Goal: Task Accomplishment & Management: Manage account settings

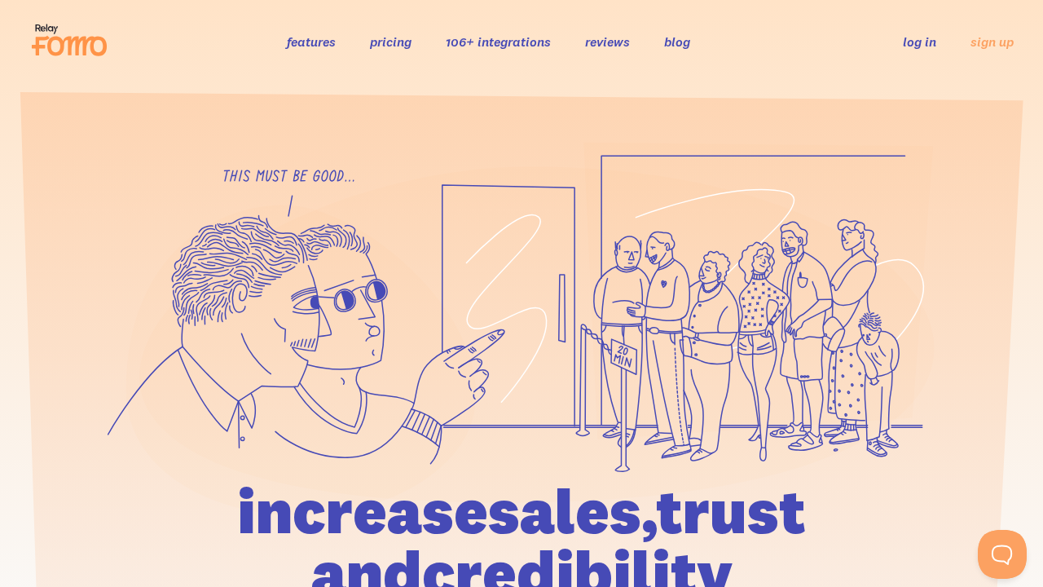
click at [919, 42] on link "log in" at bounding box center [919, 41] width 33 height 16
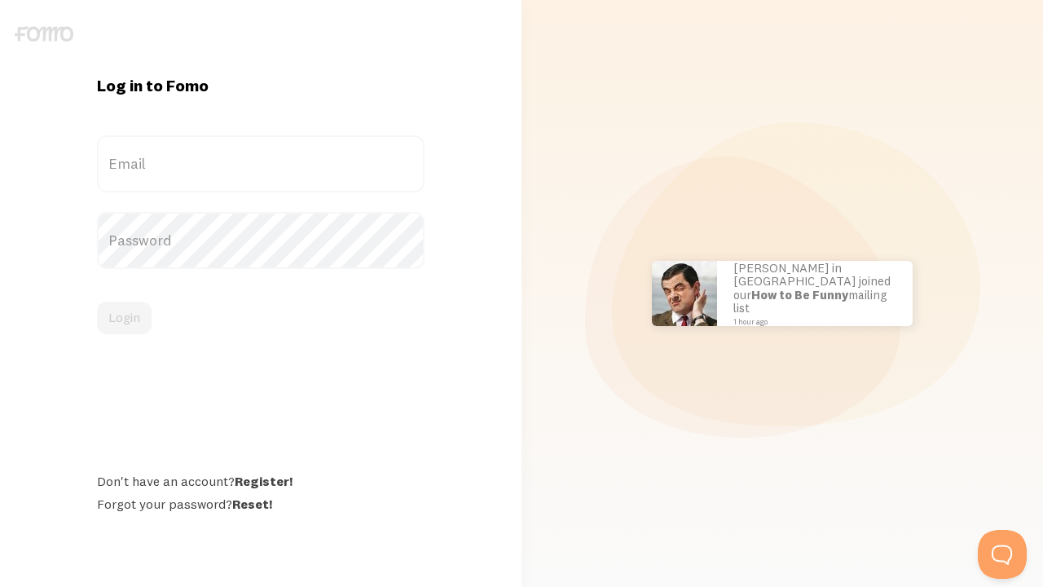
click at [261, 164] on label "Email" at bounding box center [261, 163] width 328 height 57
click at [261, 164] on input "Email" at bounding box center [261, 163] width 328 height 57
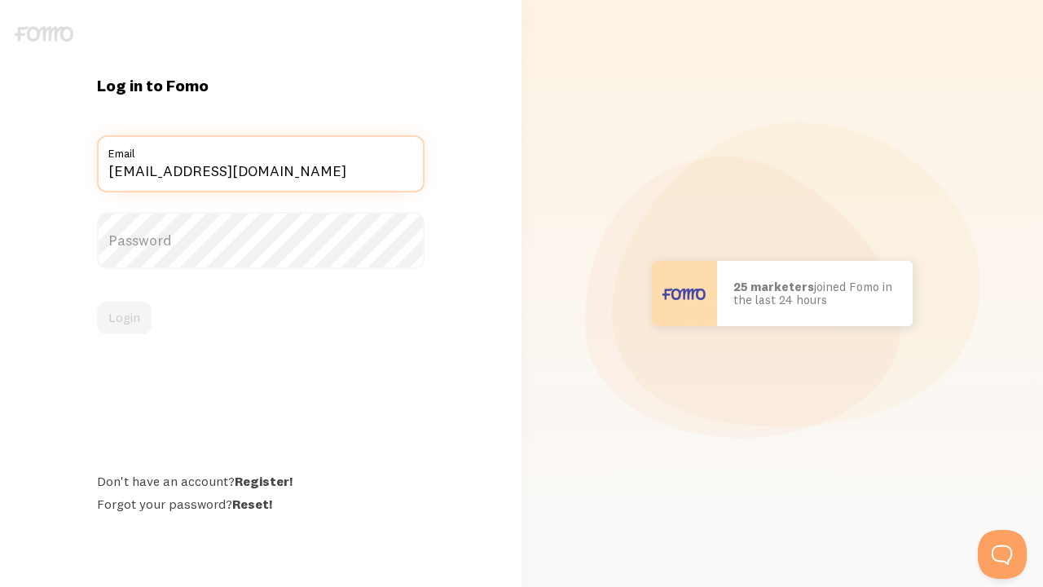
type input "kerim@gmail.com"
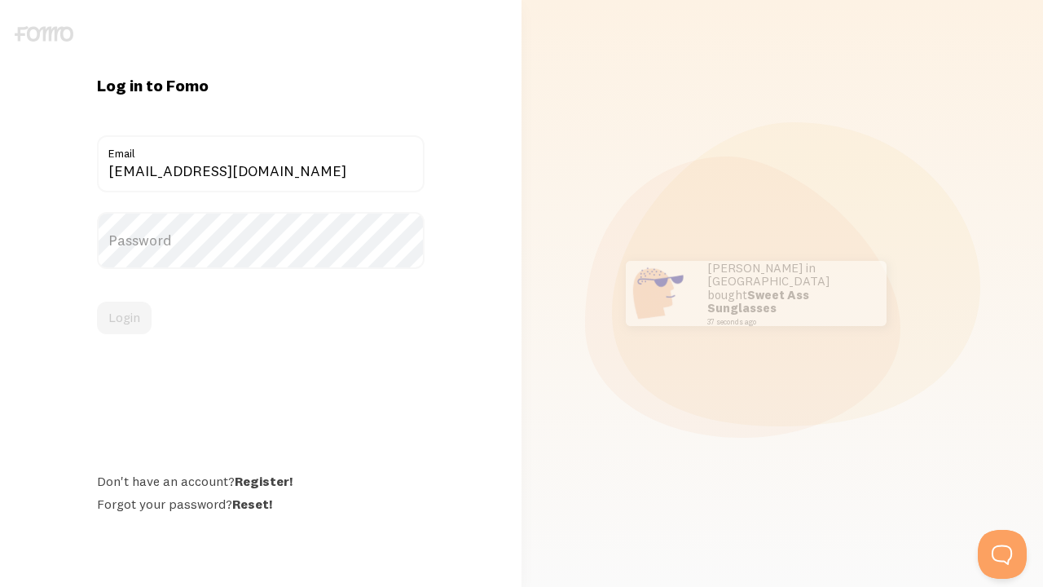
click at [261, 240] on label "Password" at bounding box center [261, 240] width 328 height 57
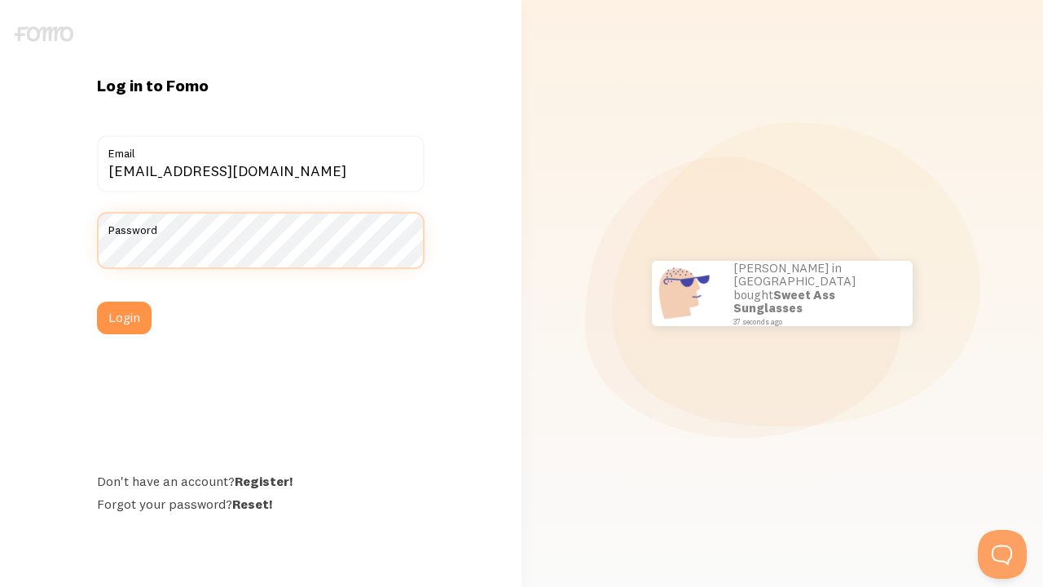
click at [97, 301] on button "Login" at bounding box center [124, 317] width 55 height 33
